Goal: Information Seeking & Learning: Learn about a topic

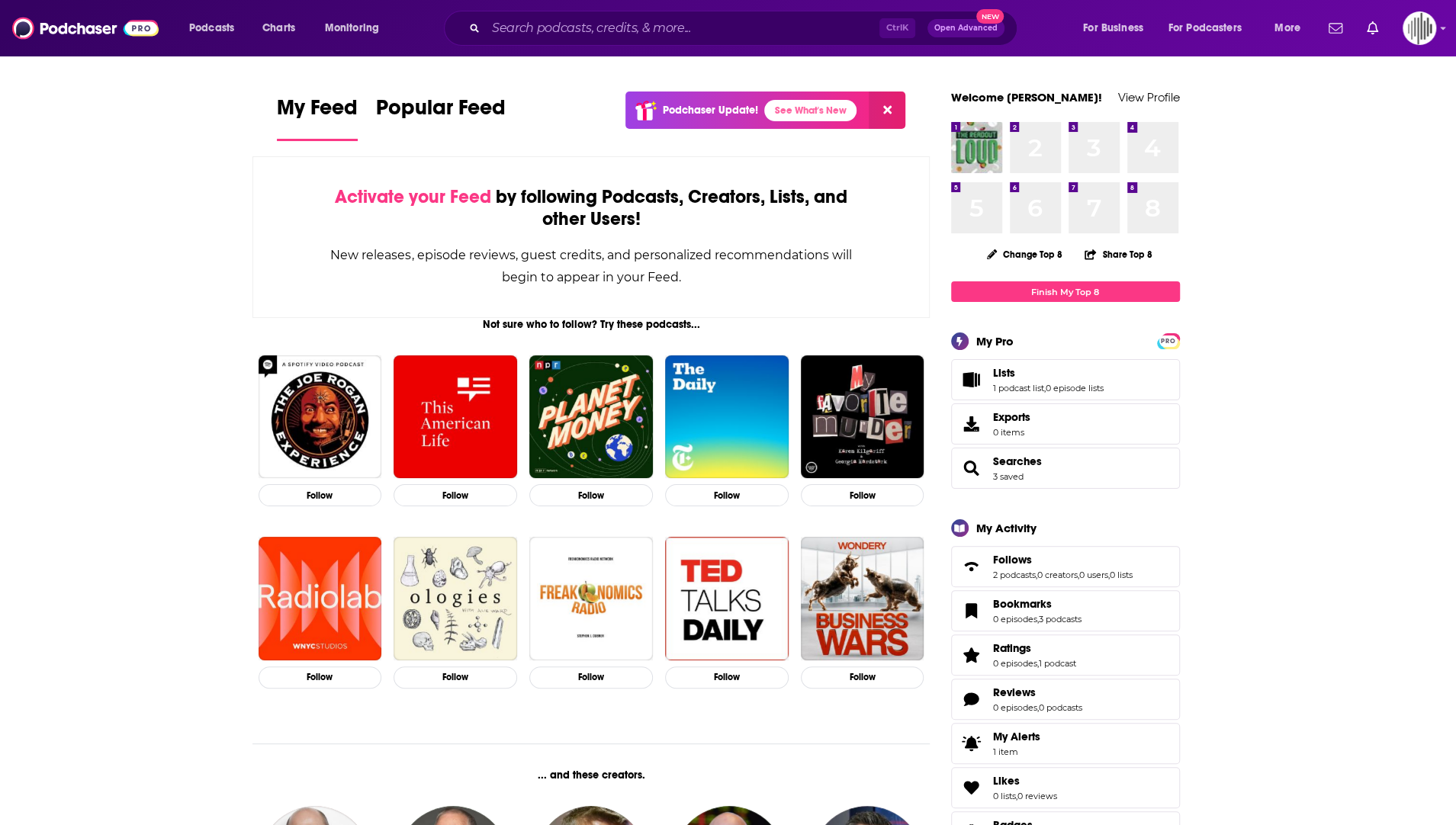
click at [625, 41] on div "Ctrl K Open Advanced New" at bounding box center [730, 28] width 574 height 35
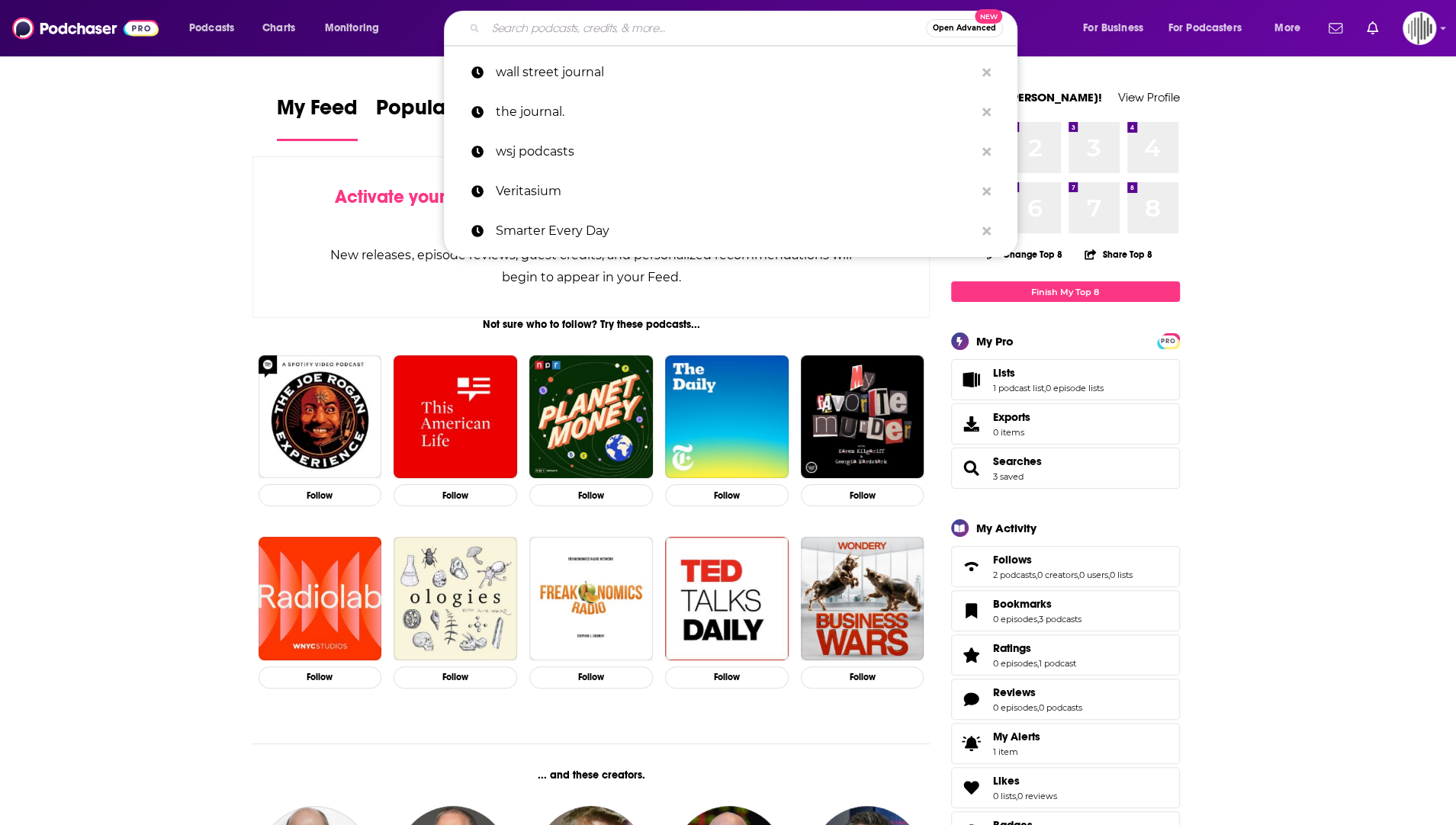
click at [615, 24] on input "Search podcasts, credits, & more..." at bounding box center [705, 28] width 440 height 24
paste input "Private Equity Value Creation Podcast"
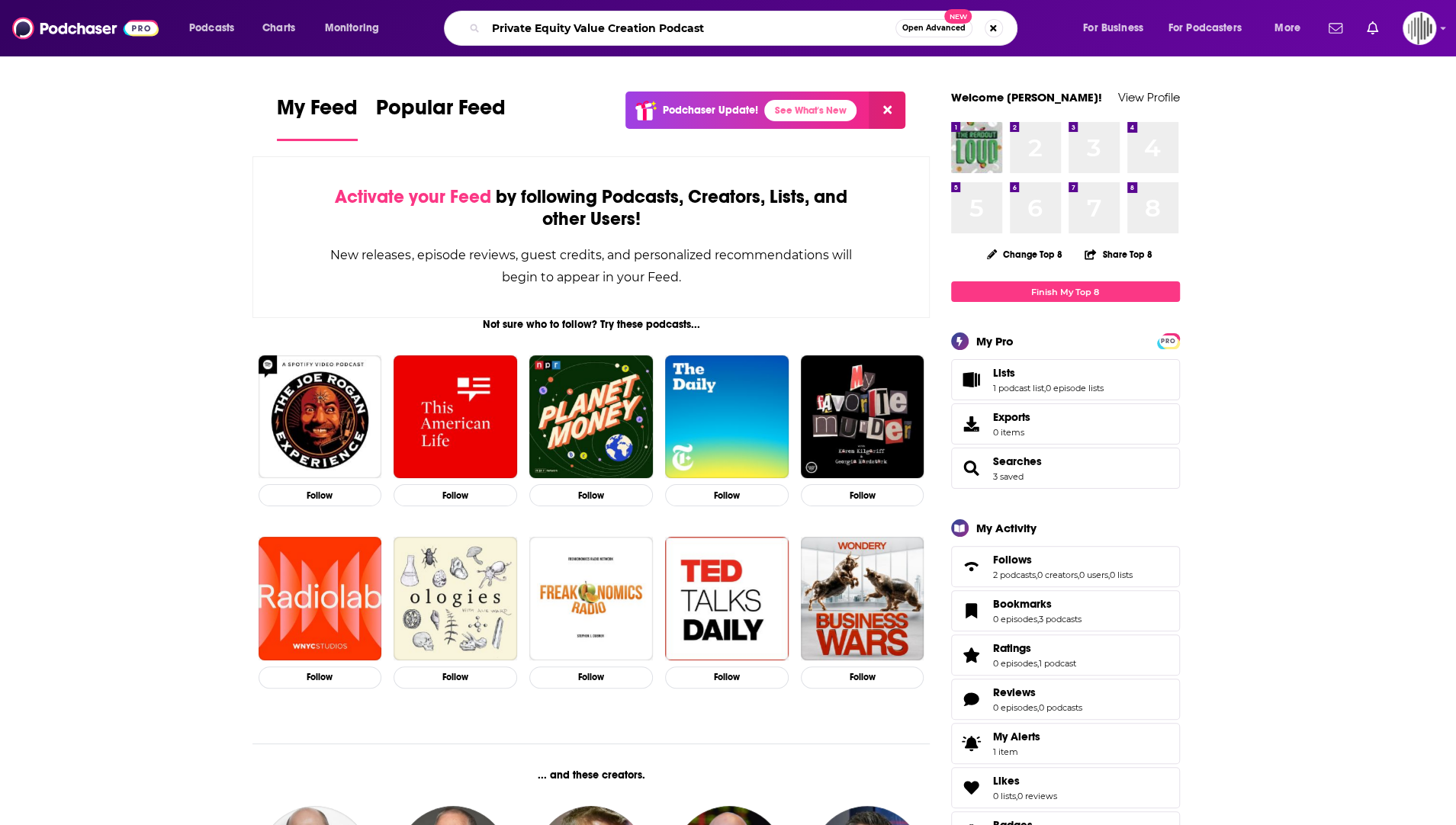
type input "Private Equity Value Creation Podcast"
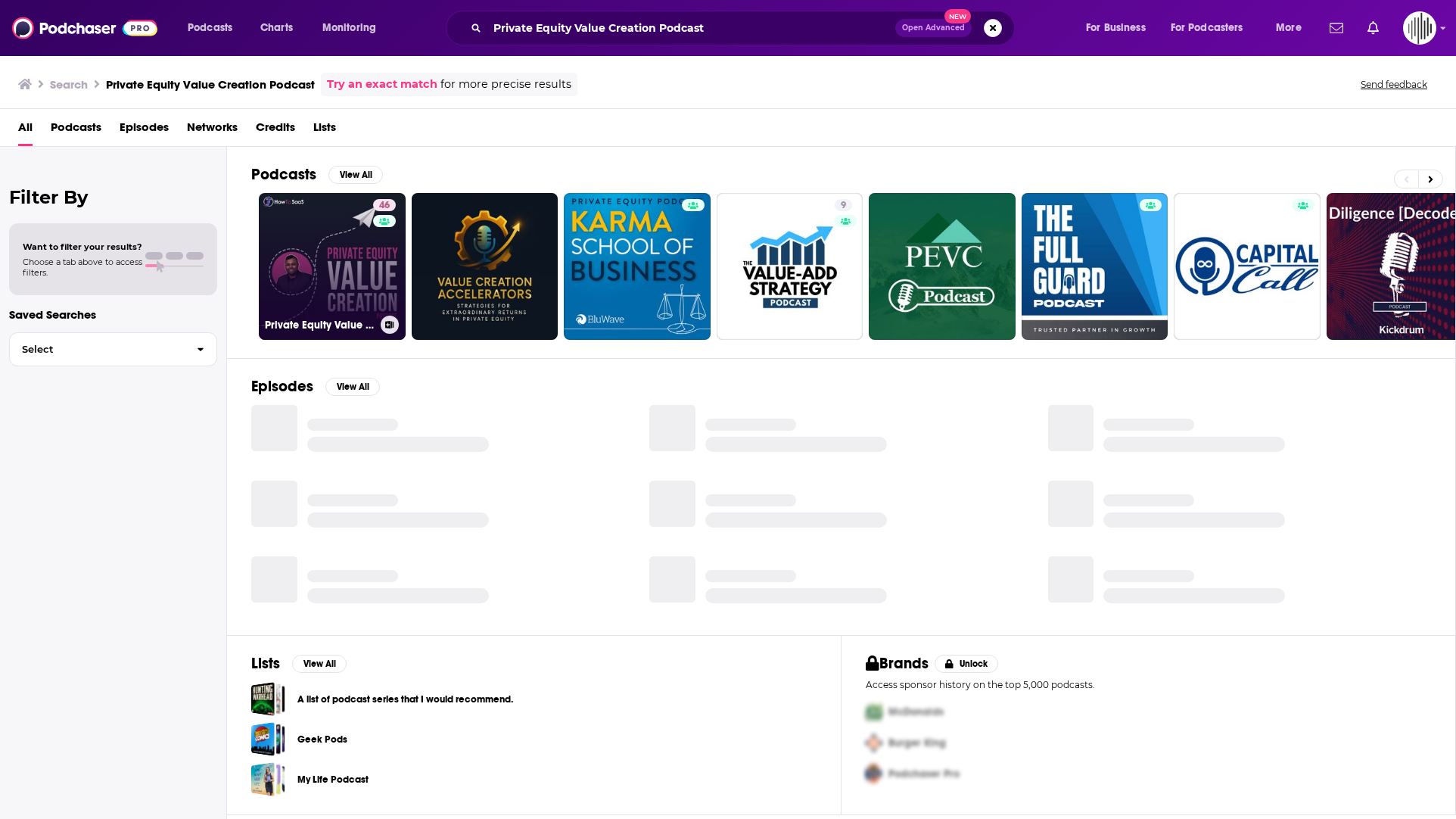
click at [329, 264] on link "46 Private Equity Value Creation Podcast" at bounding box center [333, 266] width 147 height 147
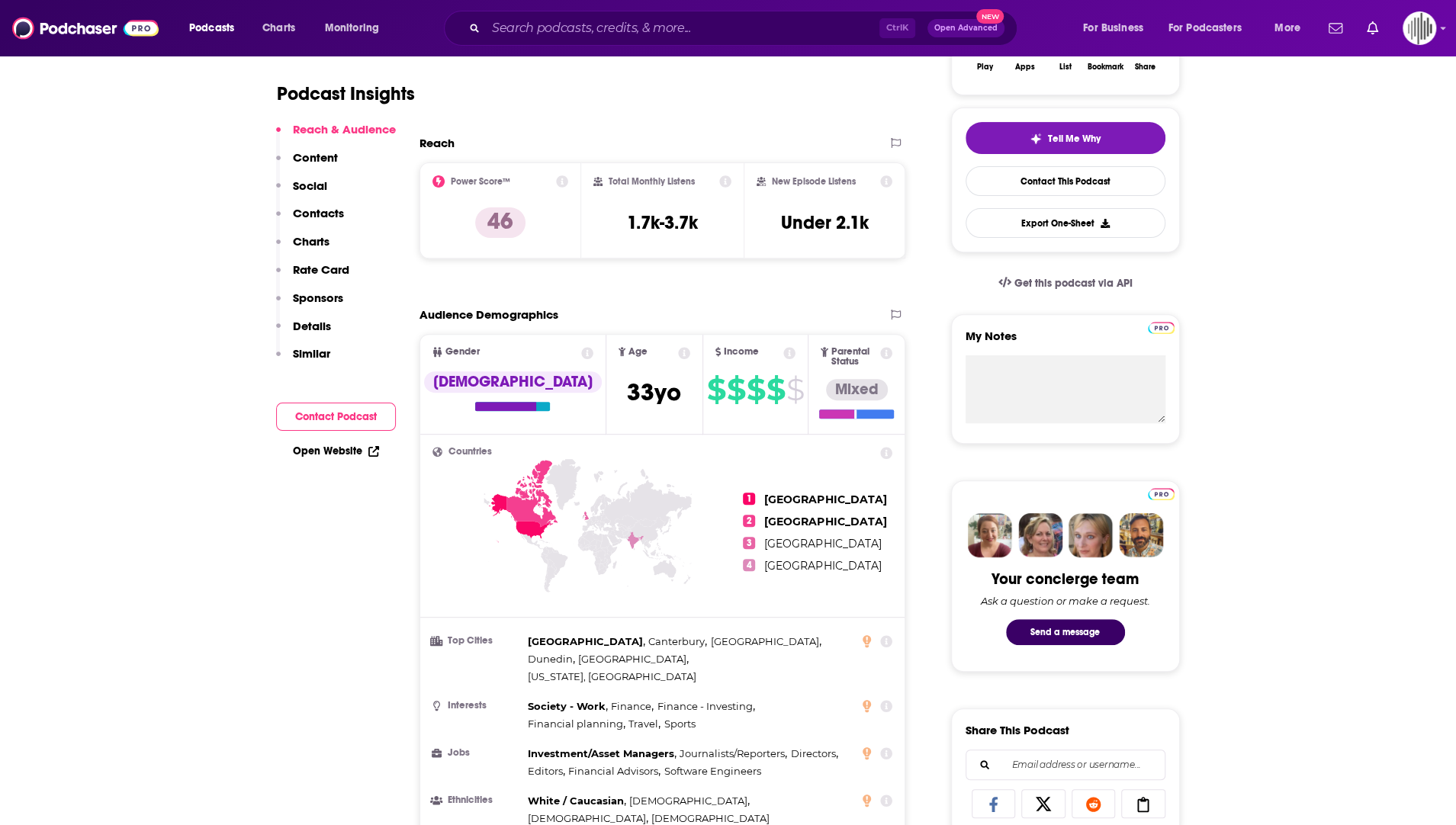
scroll to position [305, 0]
drag, startPoint x: 1321, startPoint y: 295, endPoint x: 1313, endPoint y: 295, distance: 8.0
drag, startPoint x: 709, startPoint y: 221, endPoint x: 617, endPoint y: 225, distance: 92.1
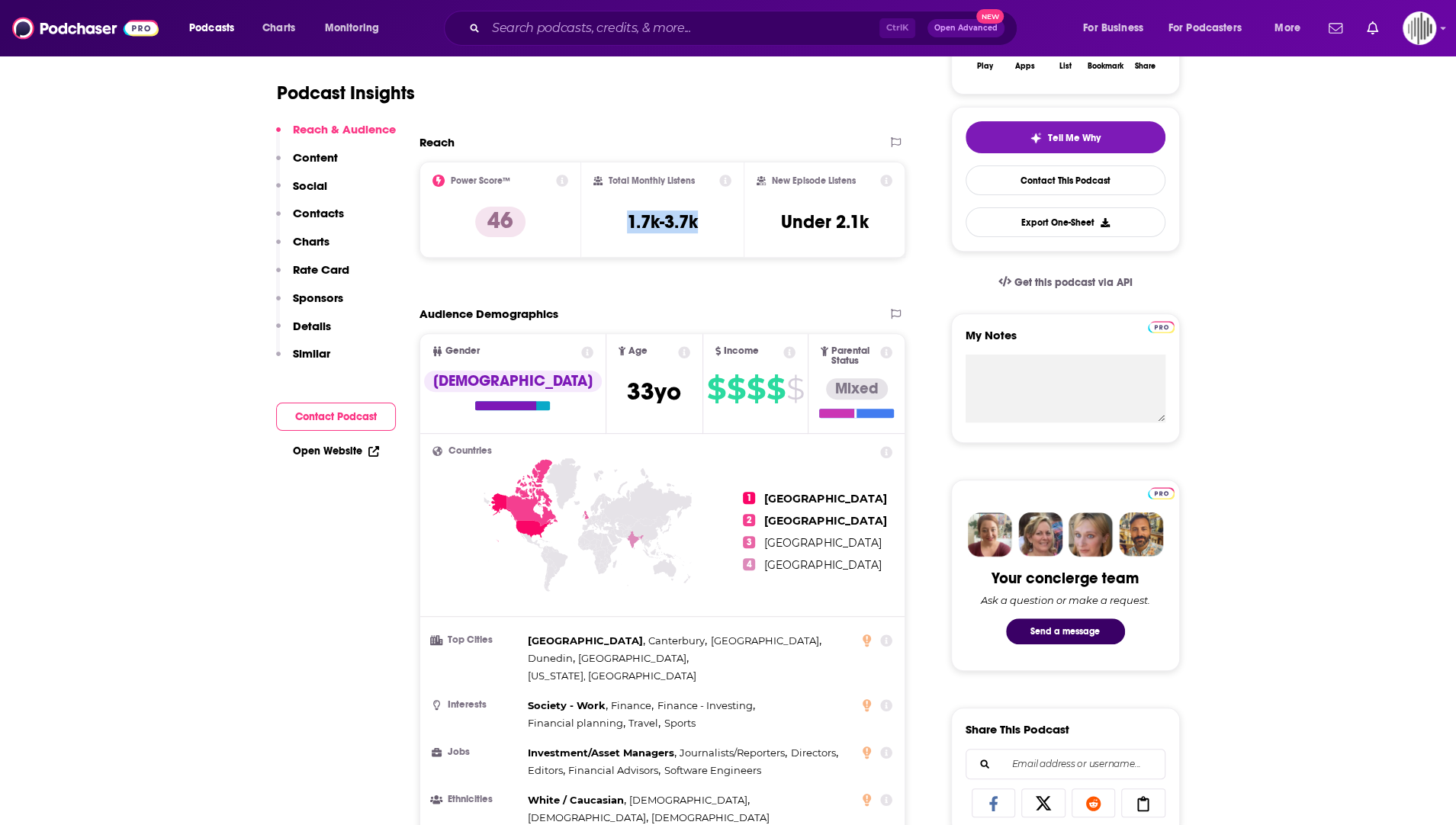
click at [617, 225] on div "Total Monthly Listens 1.7k-3.7k" at bounding box center [662, 210] width 138 height 70
copy h3 "1.7k-3.7k"
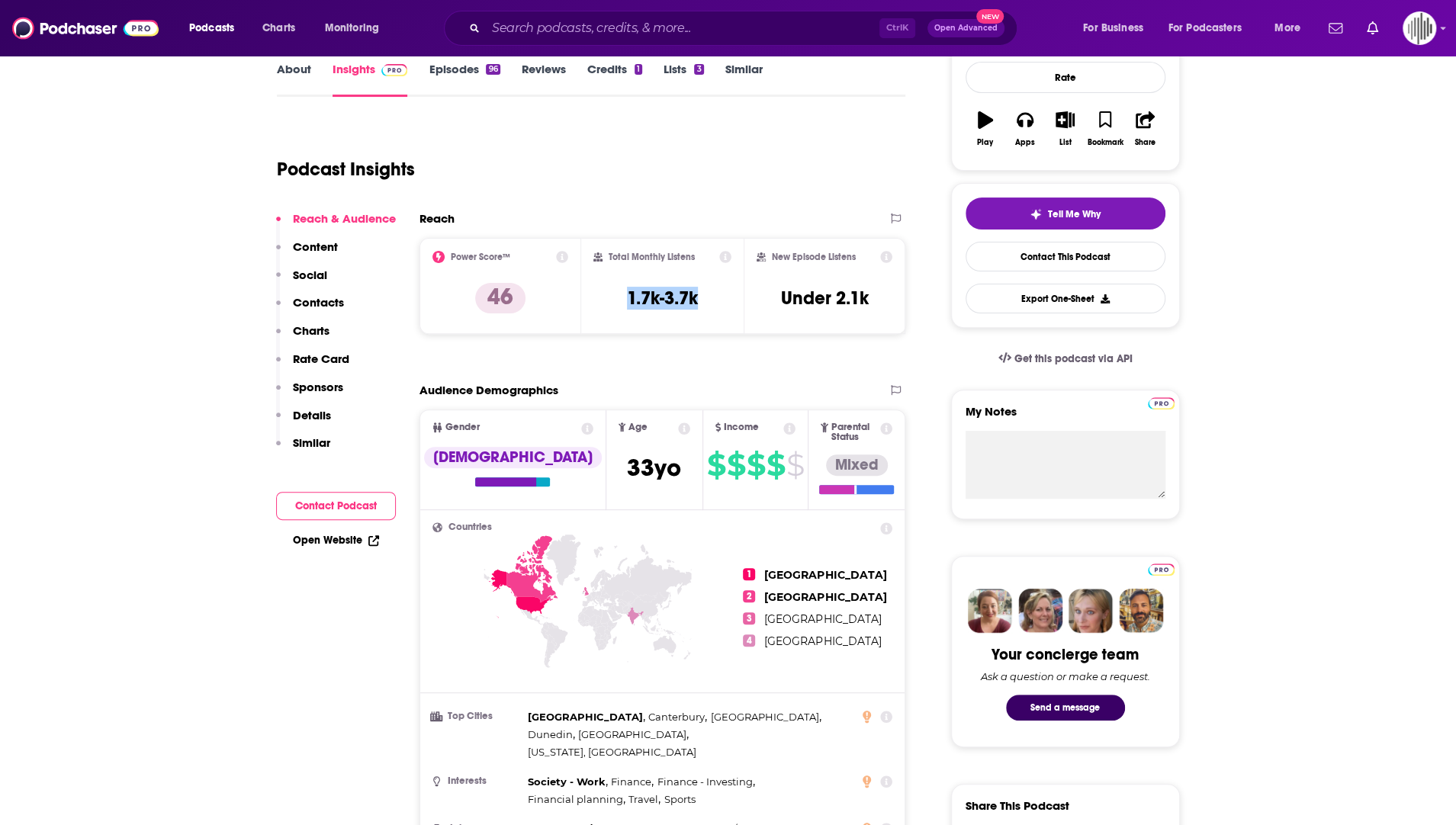
scroll to position [0, 0]
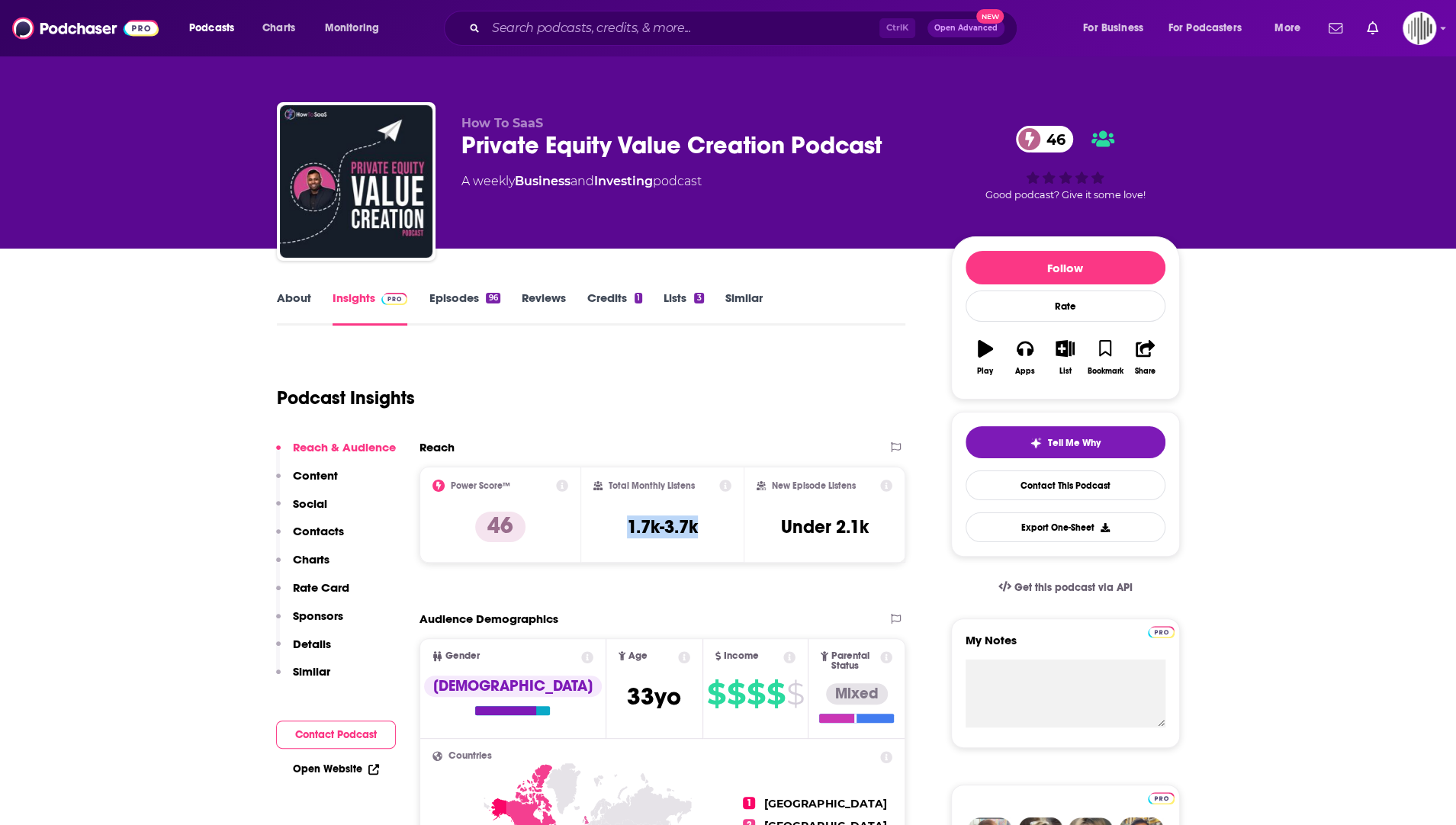
click at [455, 310] on link "Episodes 96" at bounding box center [464, 307] width 70 height 35
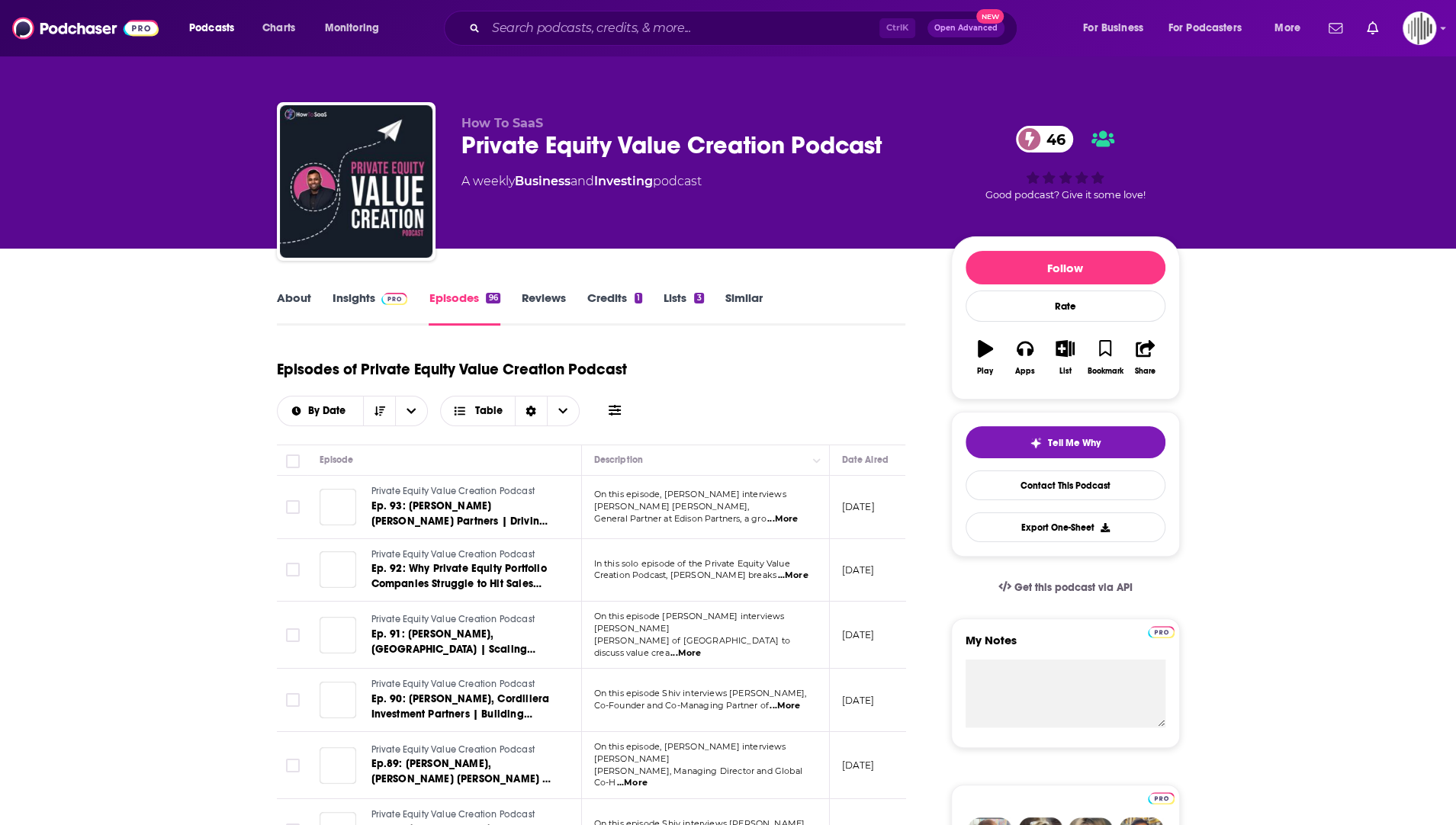
click at [349, 314] on link "Insights" at bounding box center [371, 307] width 76 height 35
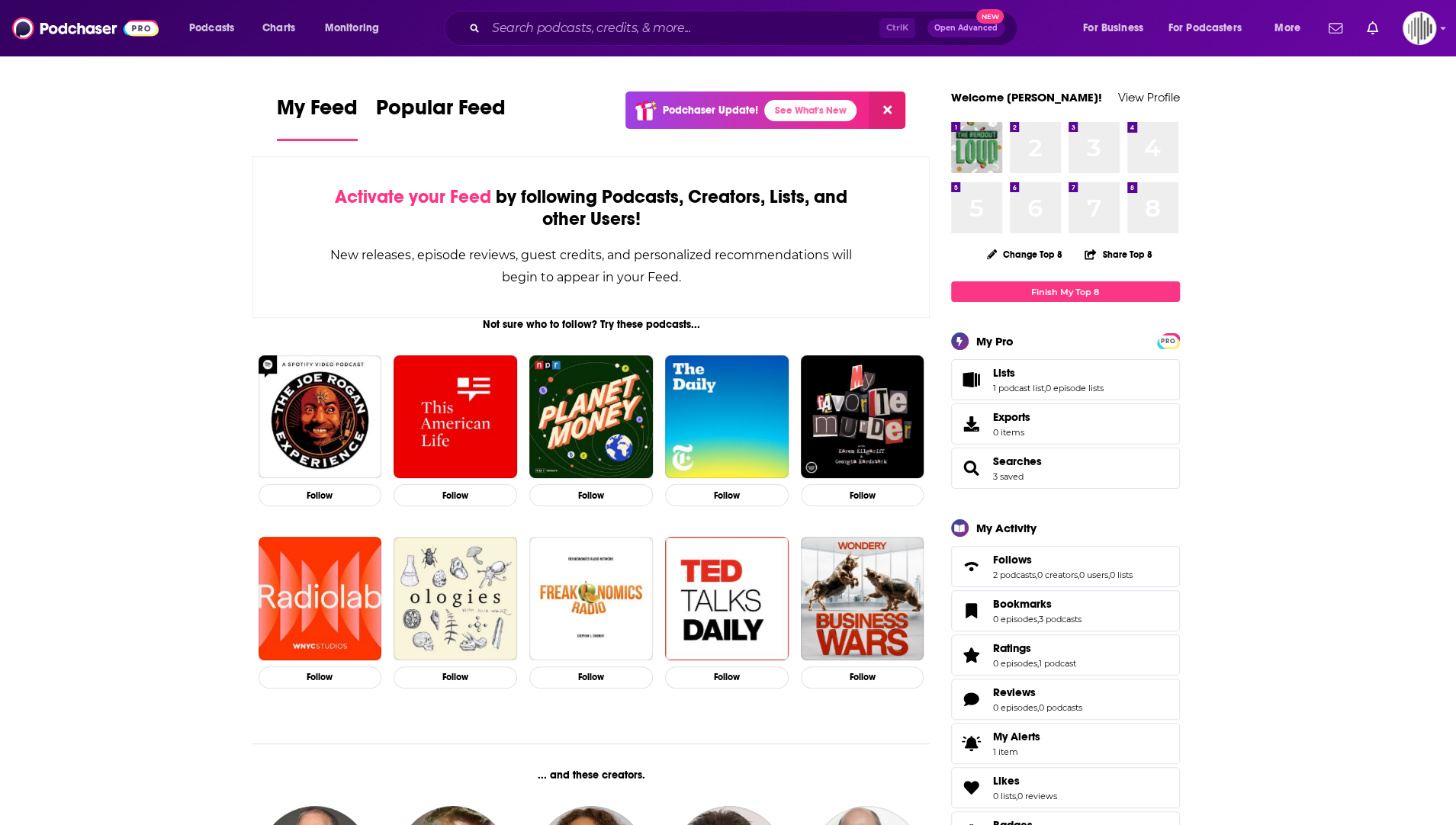
drag, startPoint x: 1342, startPoint y: 268, endPoint x: 877, endPoint y: 208, distance: 468.9
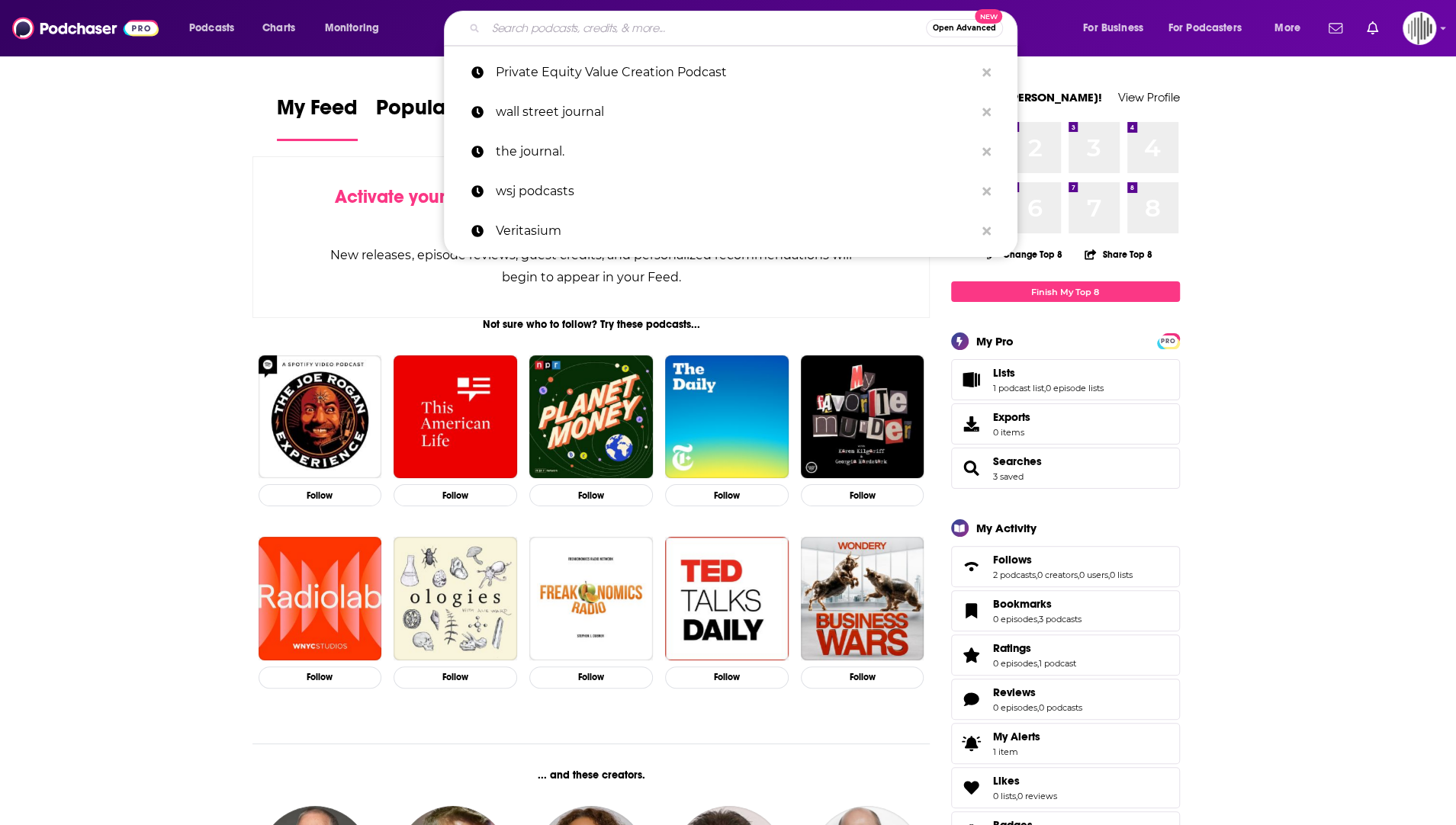
click at [559, 28] on input "Search podcasts, credits, & more..." at bounding box center [705, 28] width 440 height 24
paste input "Private Equity Value Creation Podcast"
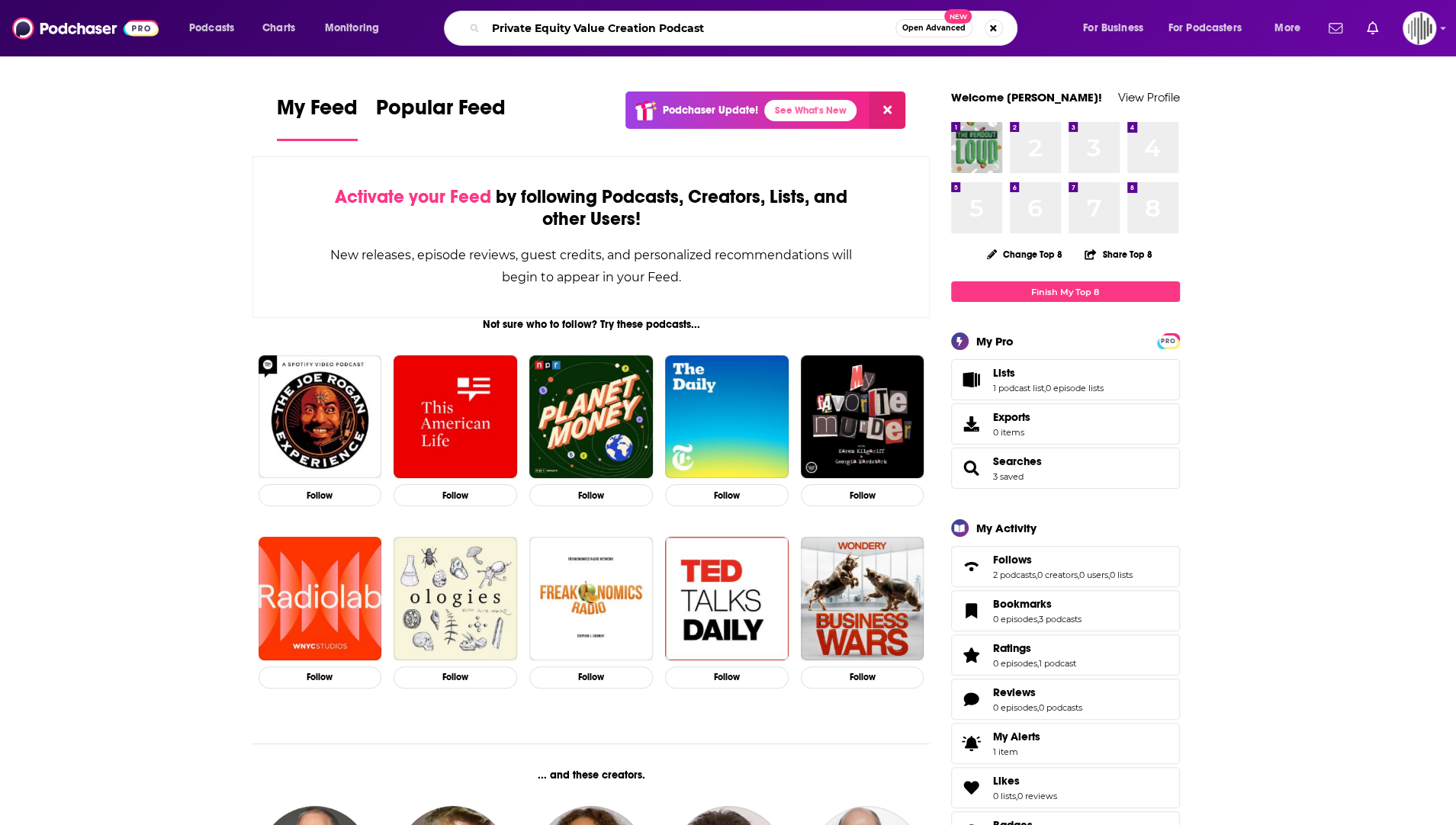
type input "Private Equity Value Creation Podcast"
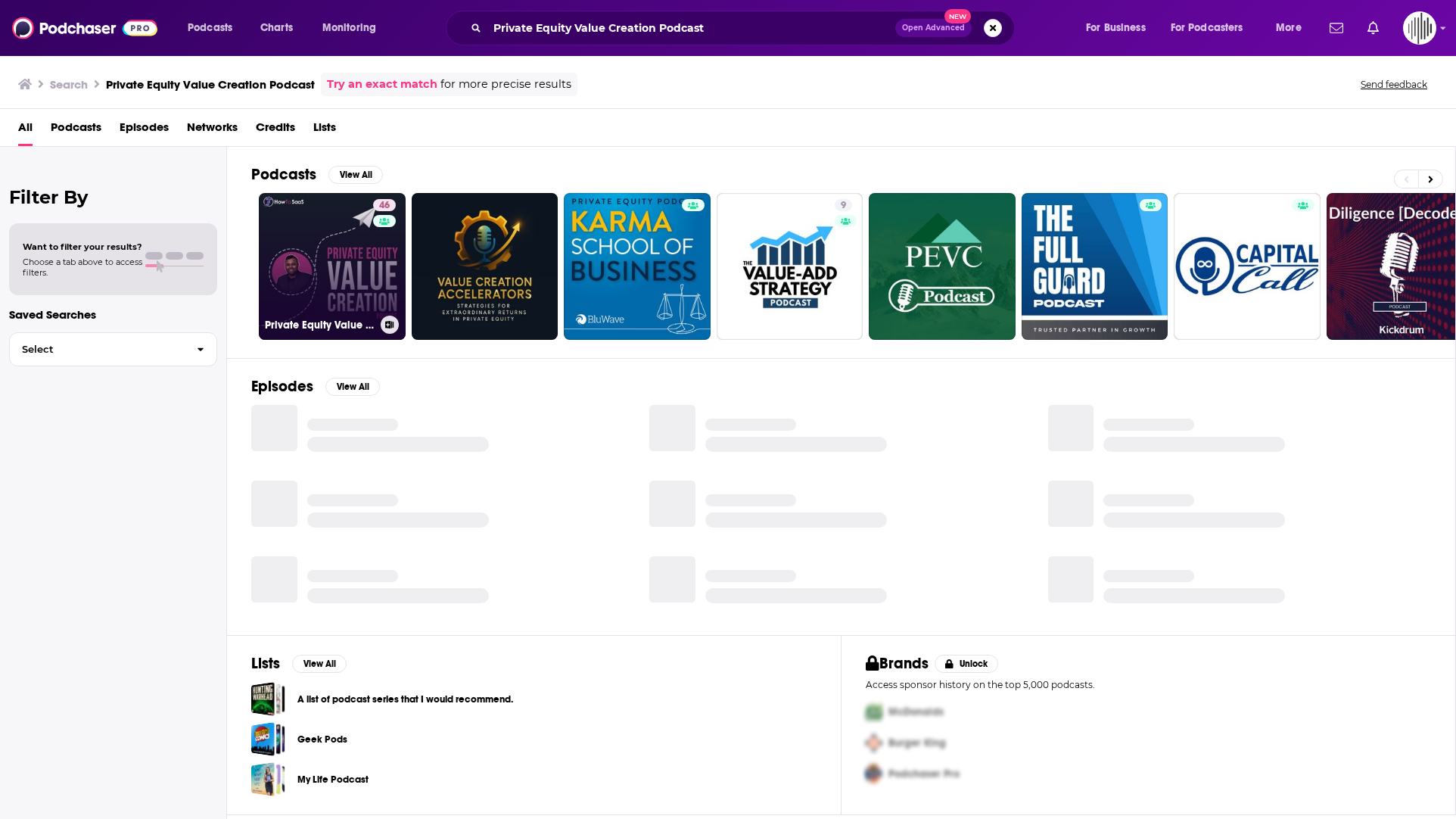
click at [332, 237] on link "46 Private Equity Value Creation Podcast" at bounding box center [333, 266] width 147 height 147
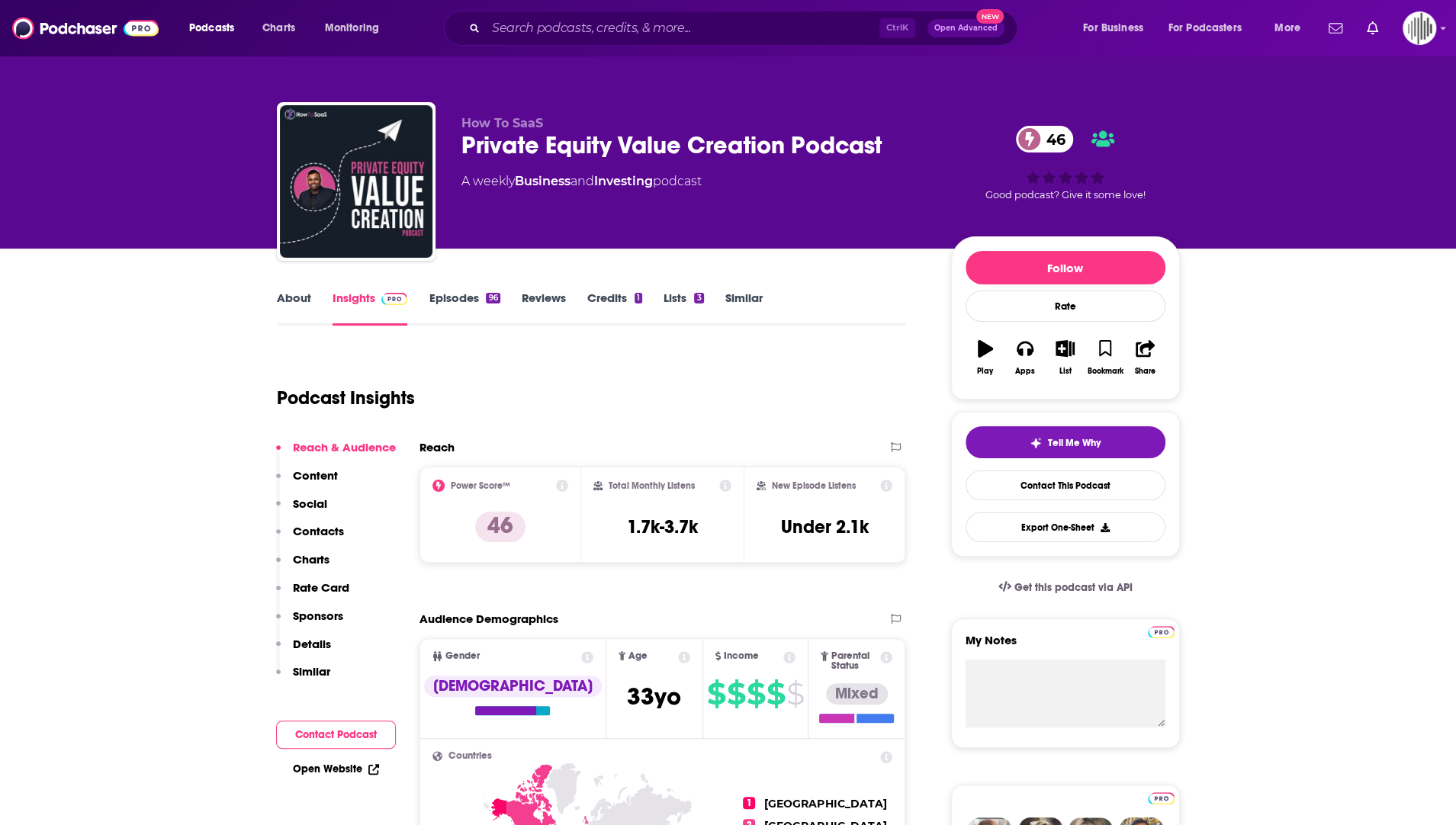
click at [624, 301] on link "Credits 1" at bounding box center [615, 307] width 55 height 35
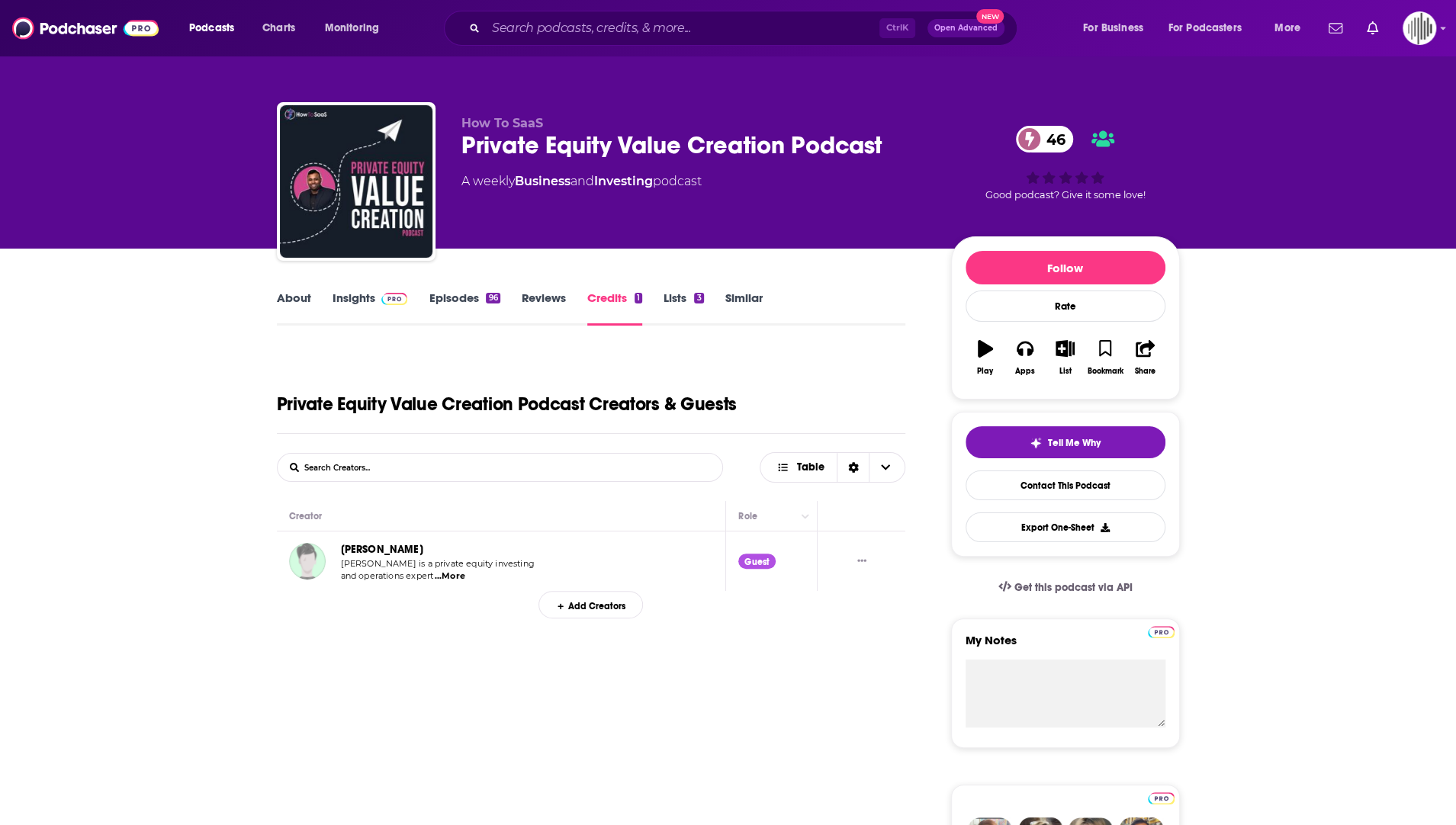
click at [683, 306] on link "Lists 3" at bounding box center [683, 307] width 40 height 35
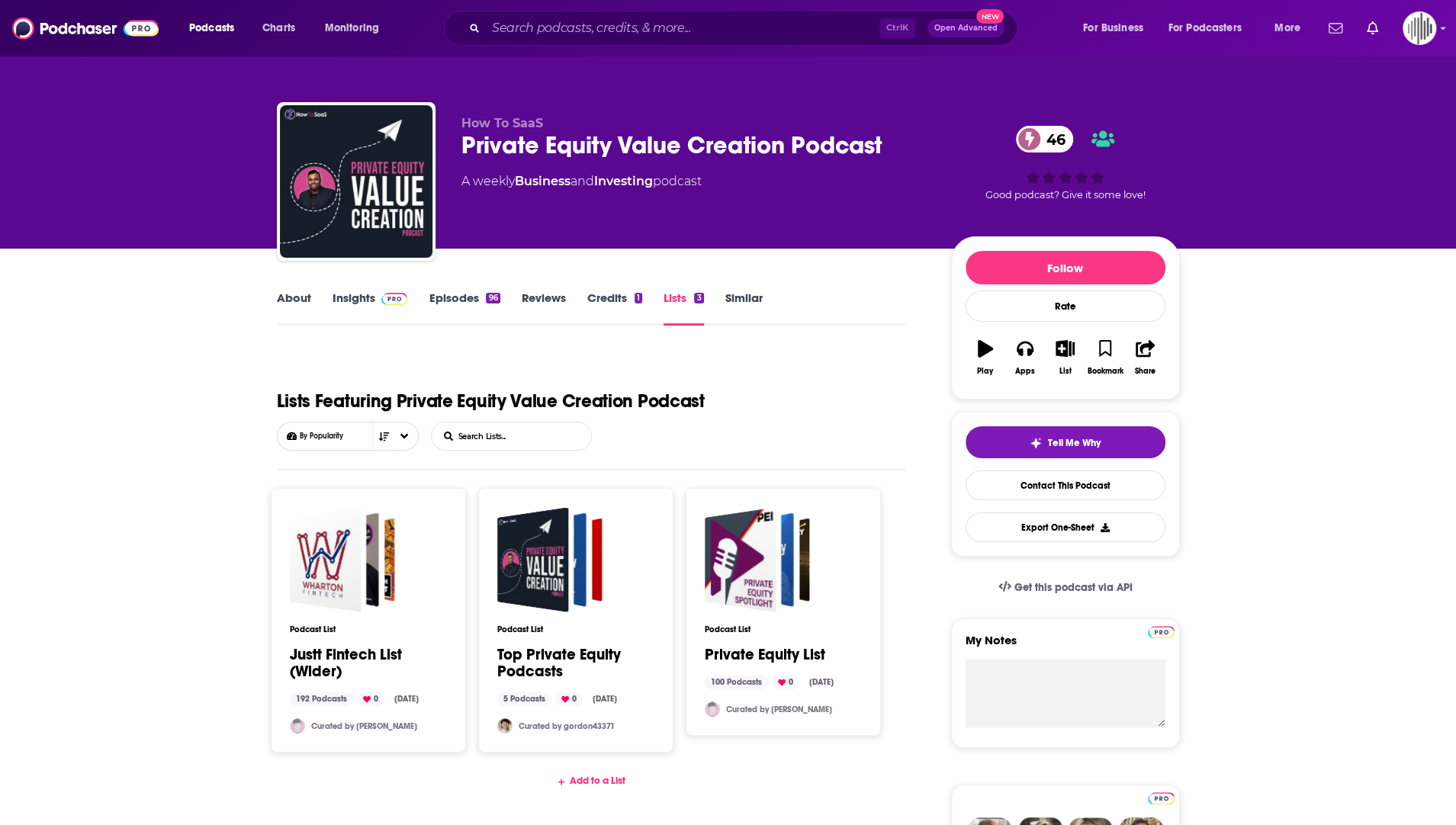
click at [462, 298] on link "Episodes 96" at bounding box center [464, 307] width 70 height 35
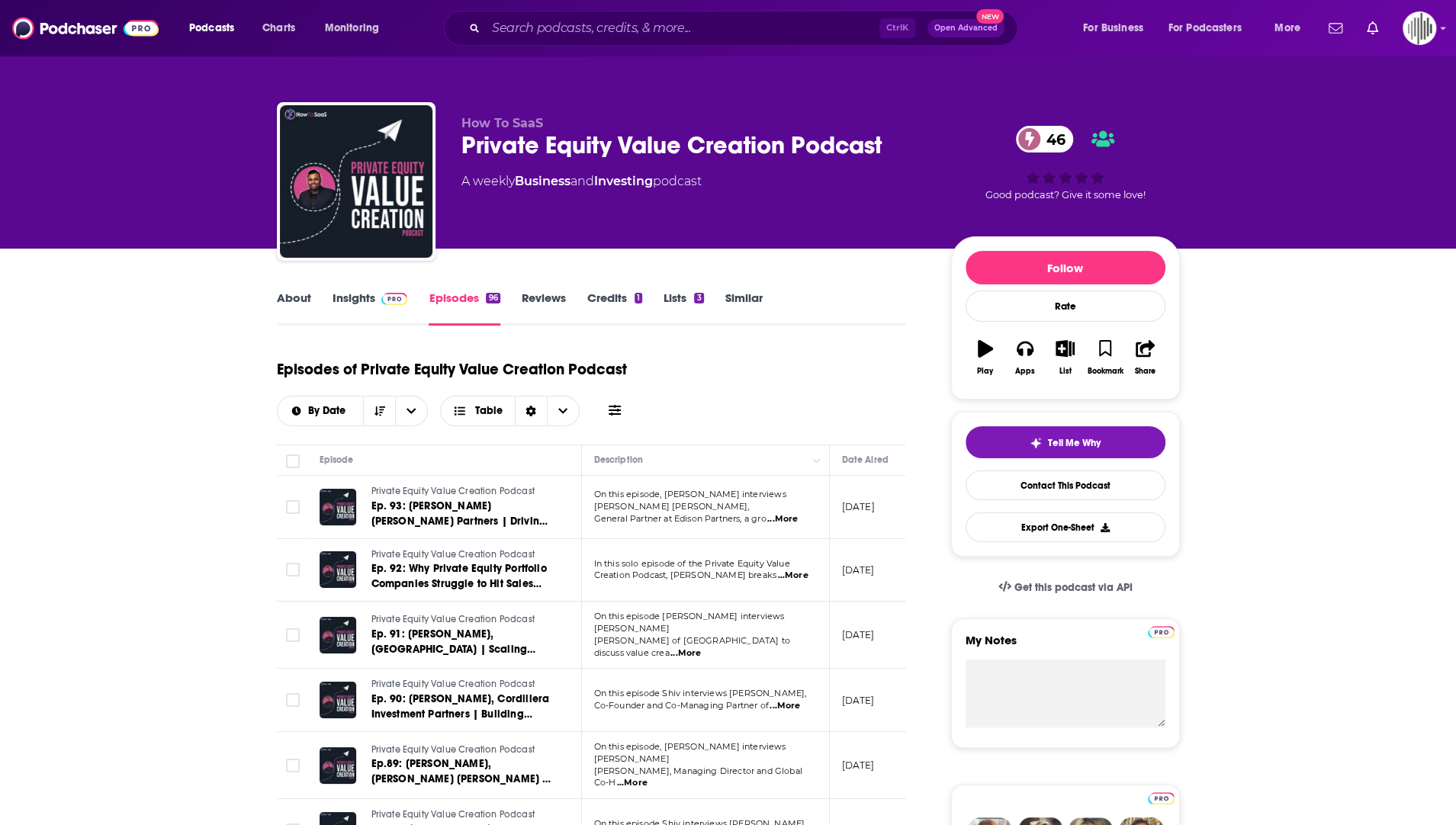
click at [365, 301] on link "Insights" at bounding box center [371, 307] width 76 height 35
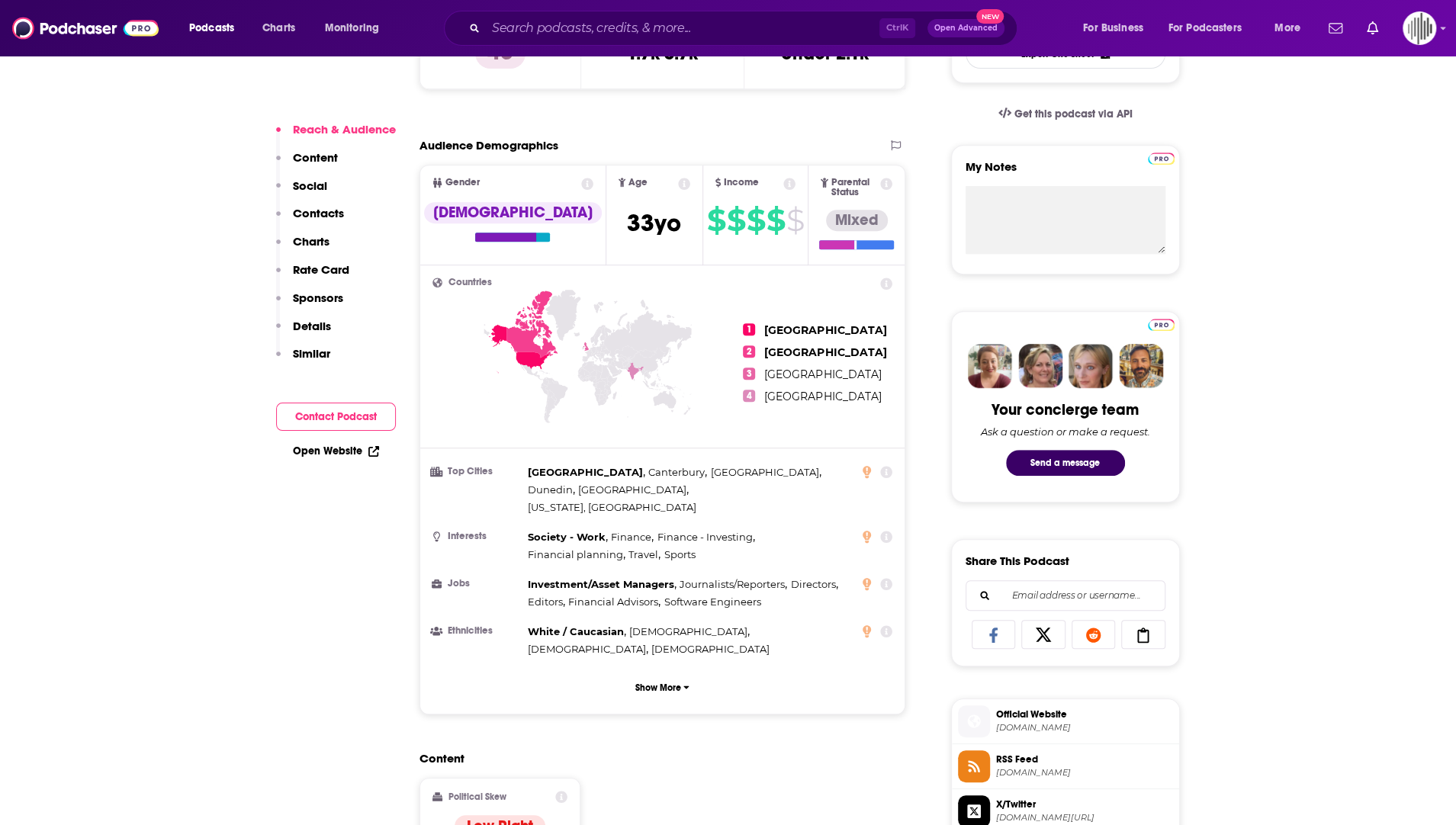
scroll to position [534, 0]
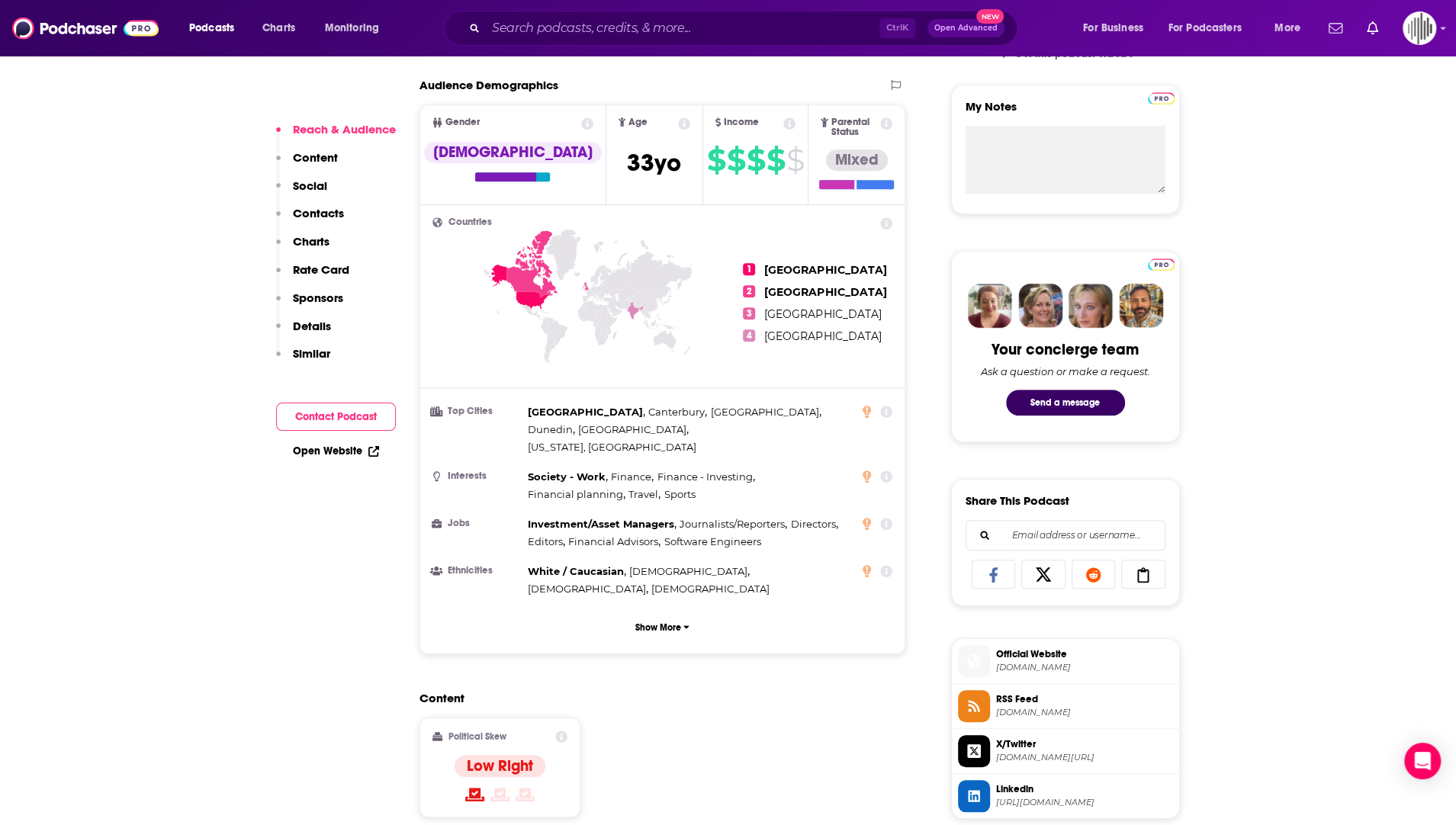
drag, startPoint x: 1424, startPoint y: 320, endPoint x: 1083, endPoint y: 334, distance: 341.3
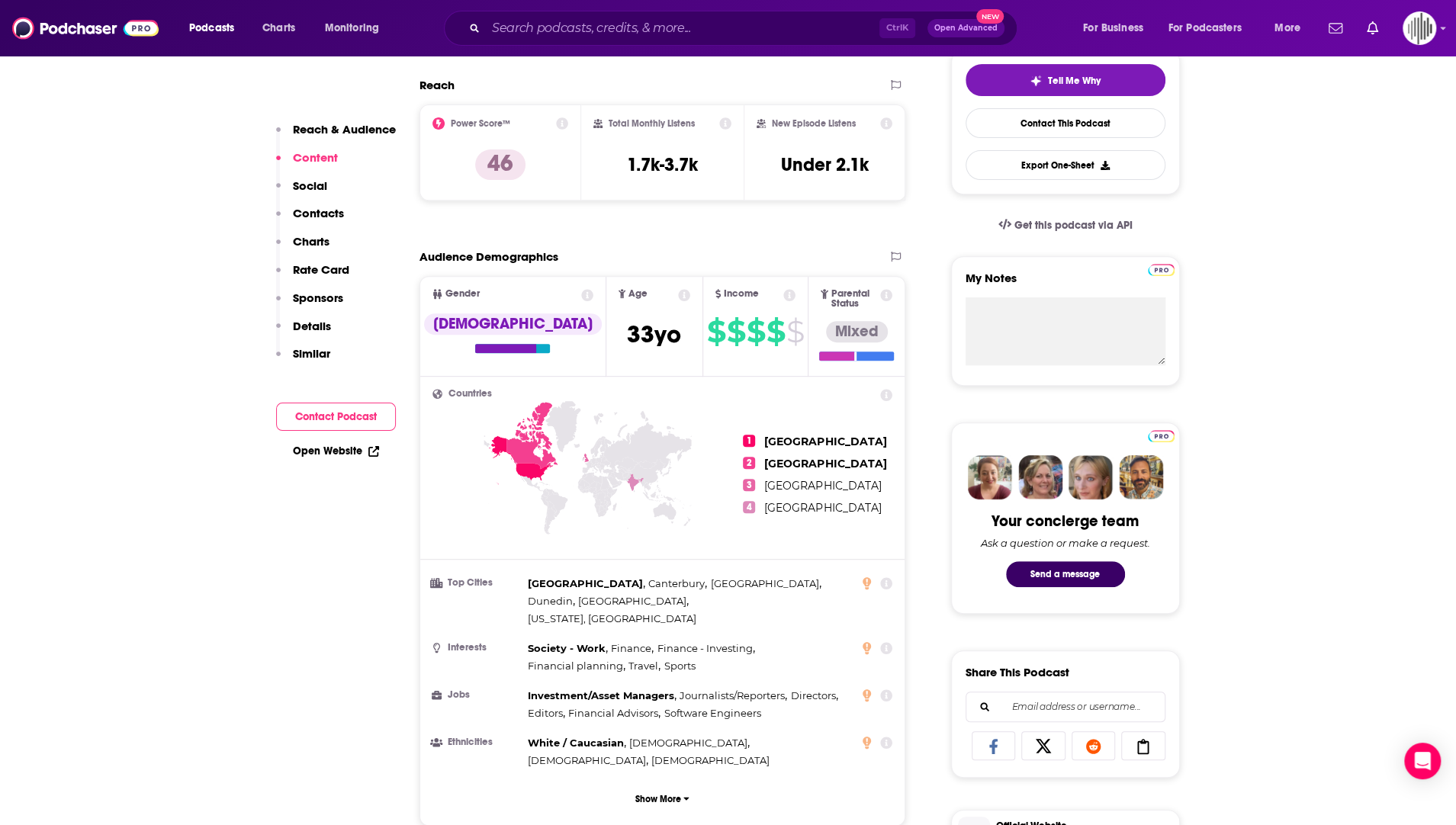
scroll to position [305, 0]
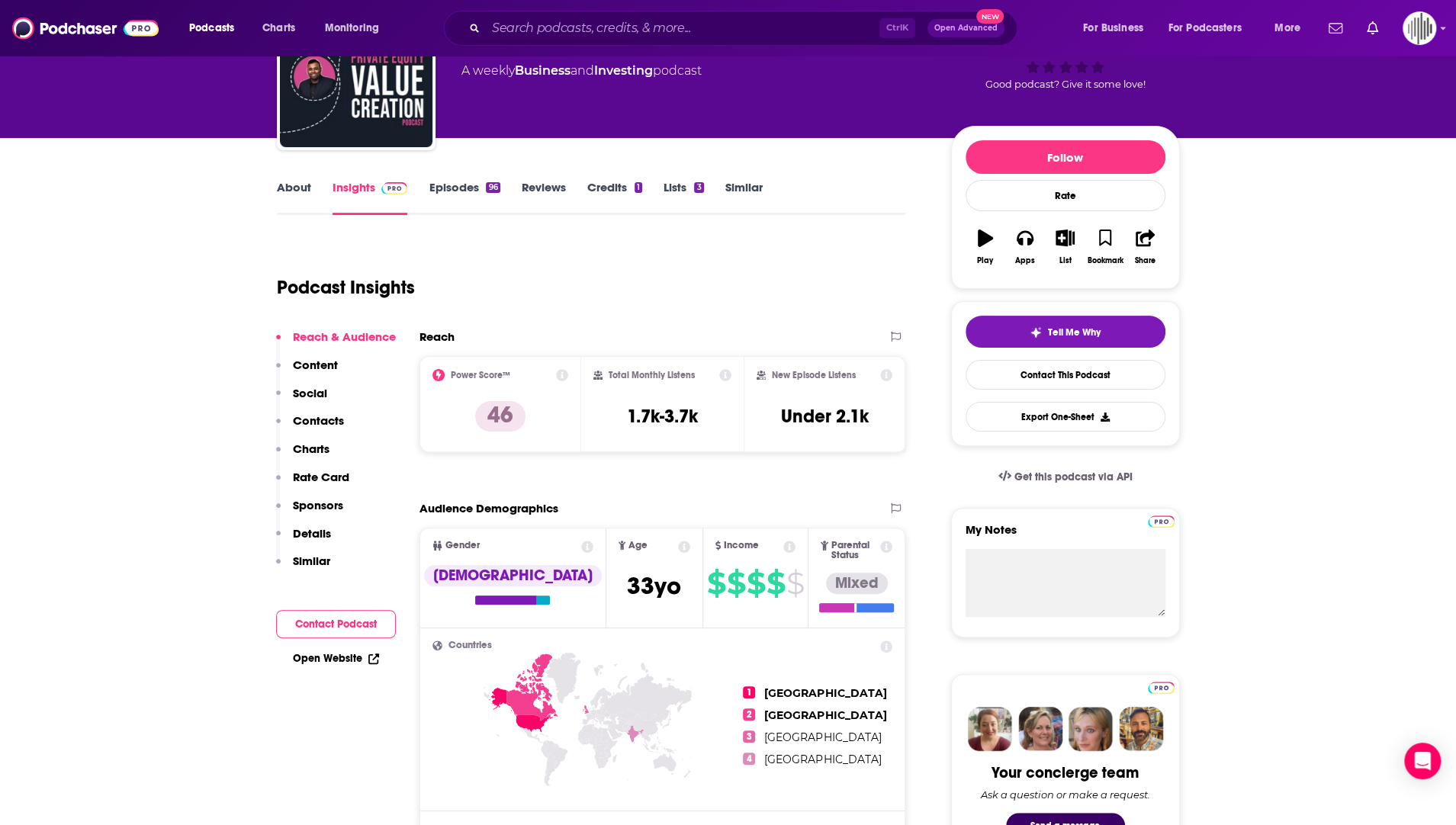
scroll to position [76, 0]
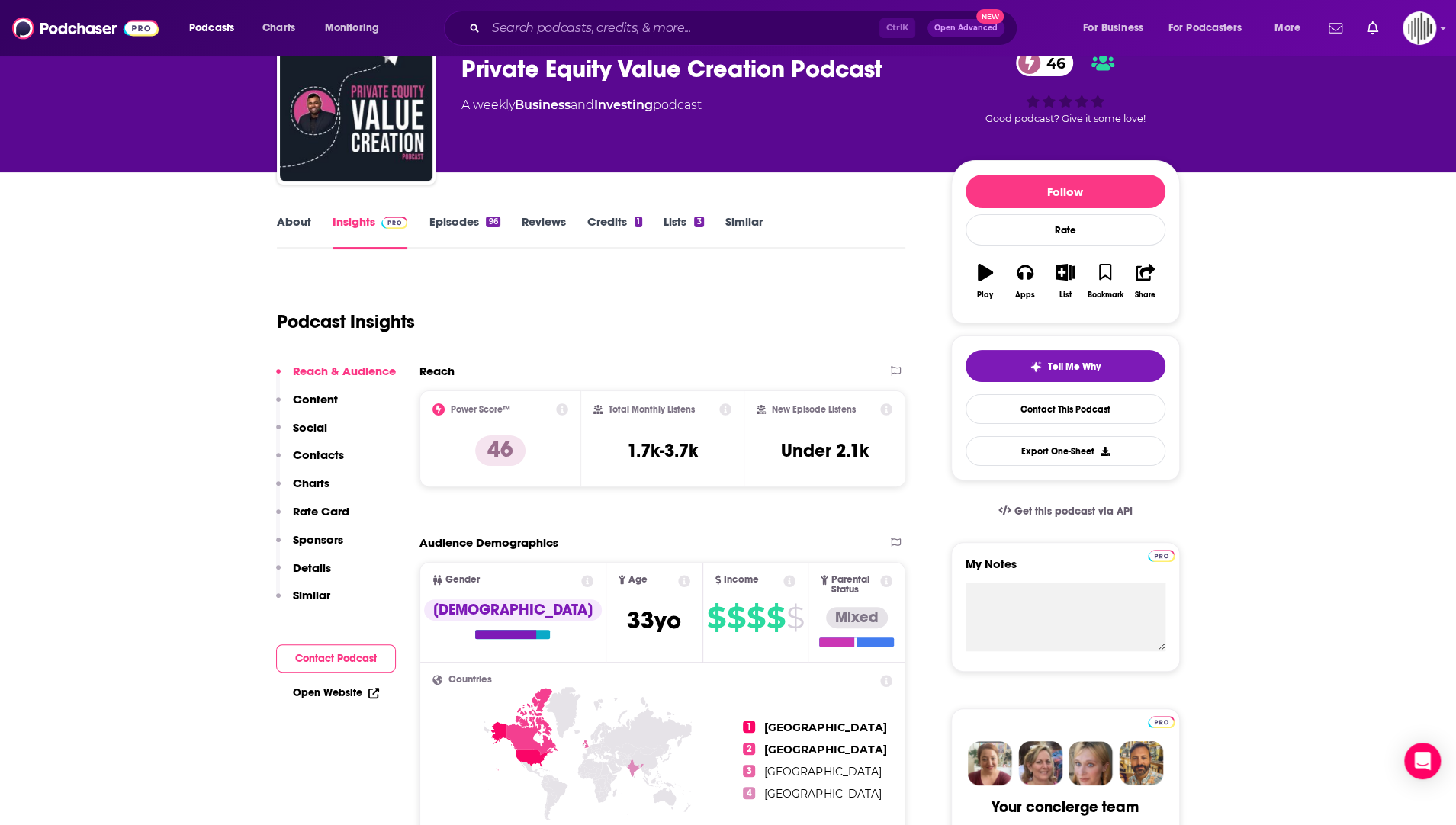
click at [466, 224] on link "Episodes 96" at bounding box center [464, 231] width 70 height 35
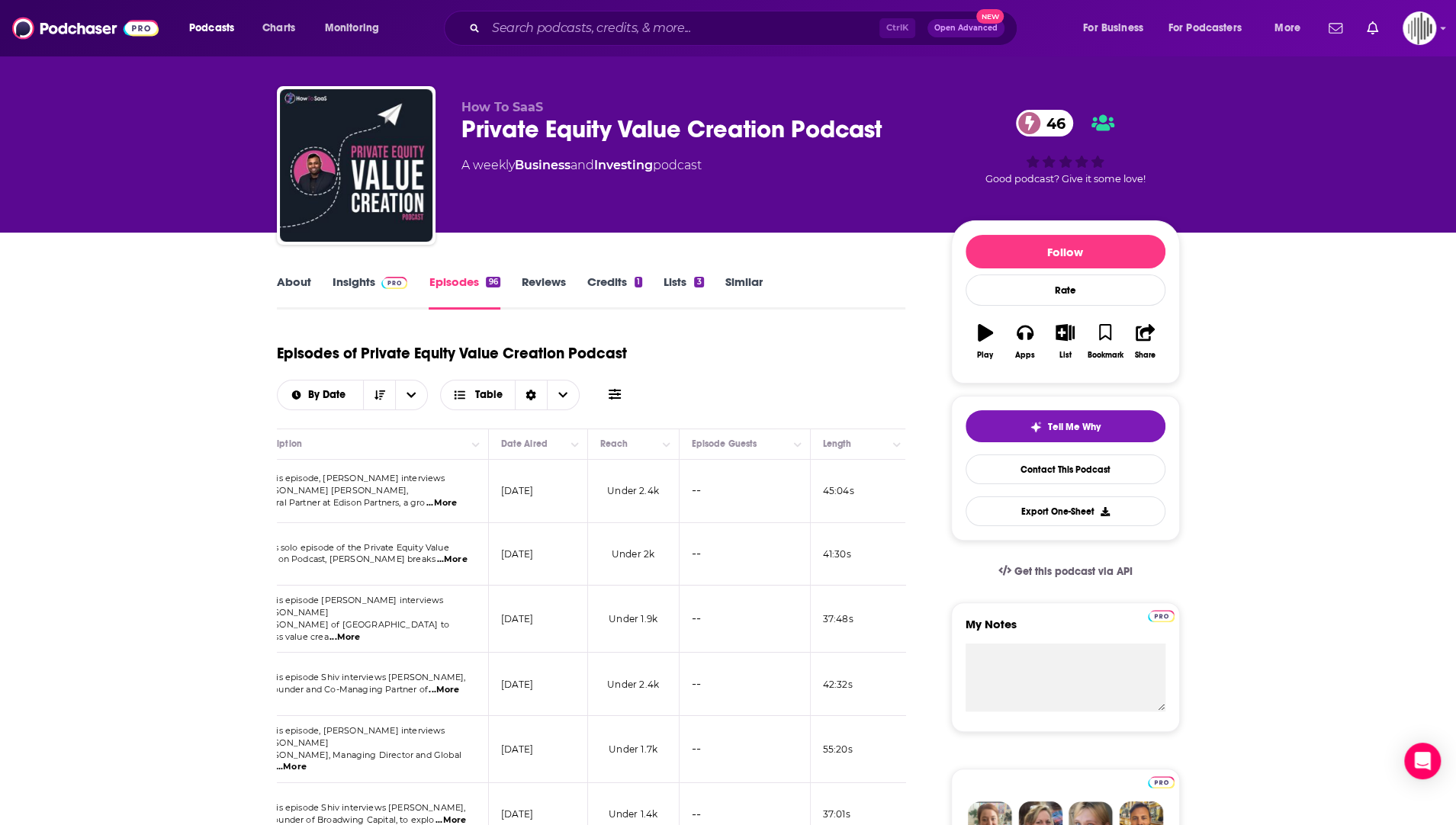
scroll to position [738, 0]
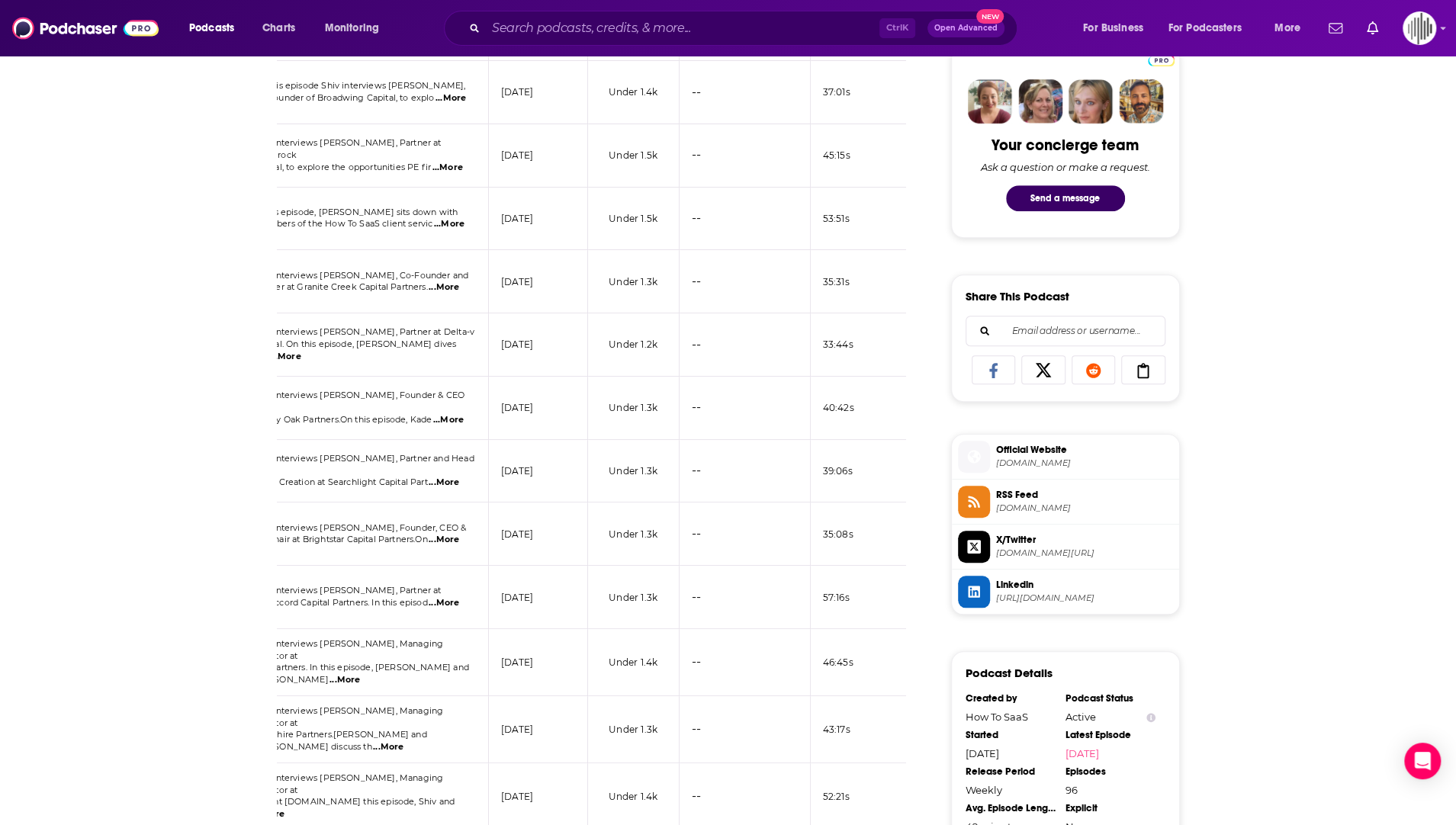
click at [1441, 244] on div "About Insights Episodes 96 Reviews Credits 1 Lists 3 Similar Episodes of Privat…" at bounding box center [728, 530] width 1456 height 2041
